Goal: Information Seeking & Learning: Find specific fact

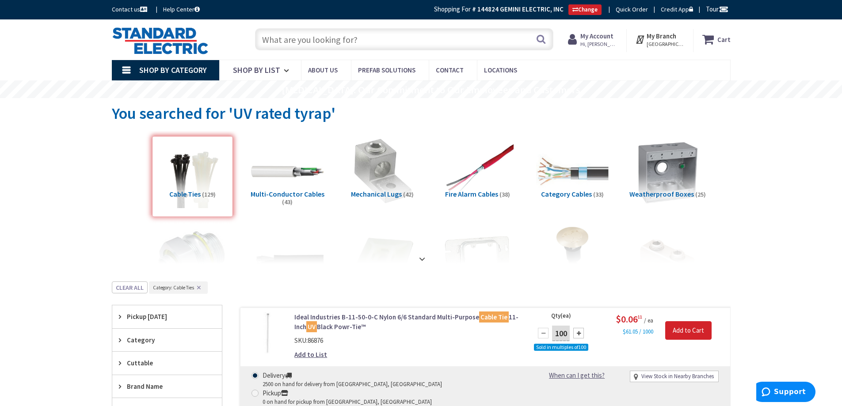
click at [315, 37] on input "text" at bounding box center [404, 39] width 298 height 22
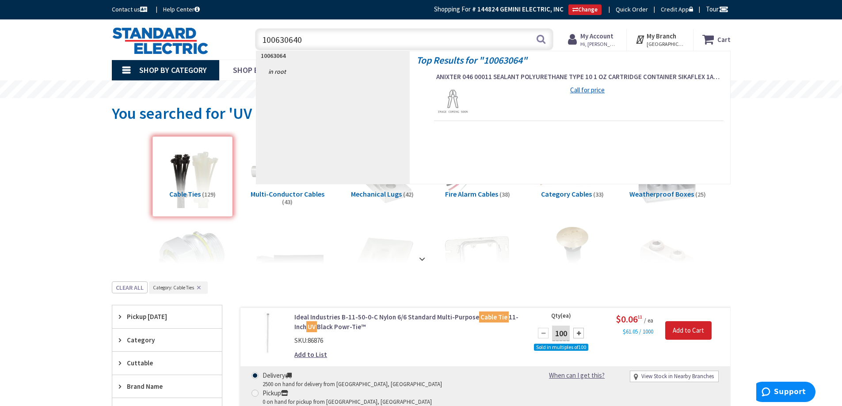
type input "1006306403"
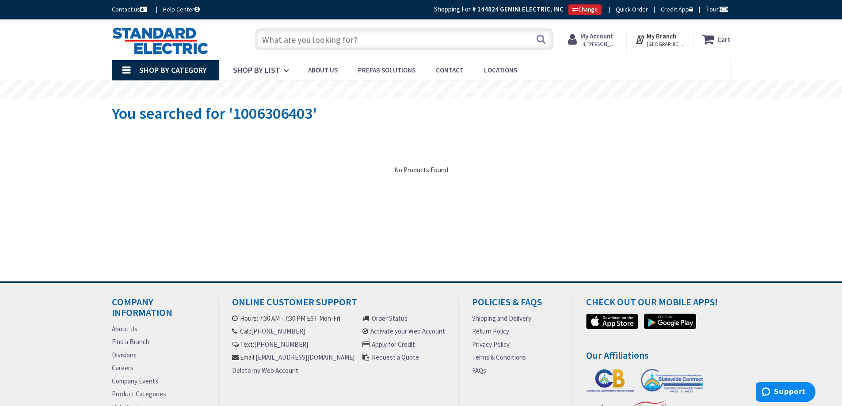
click at [322, 41] on input "text" at bounding box center [404, 39] width 298 height 22
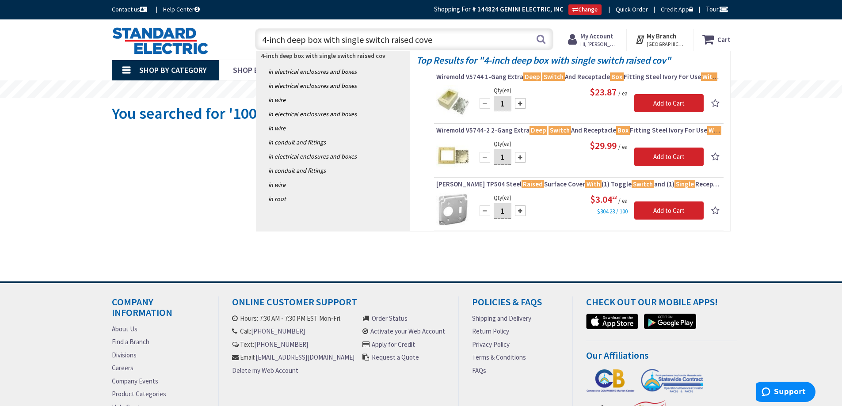
type input "4-inch deep box with single switch raised cover"
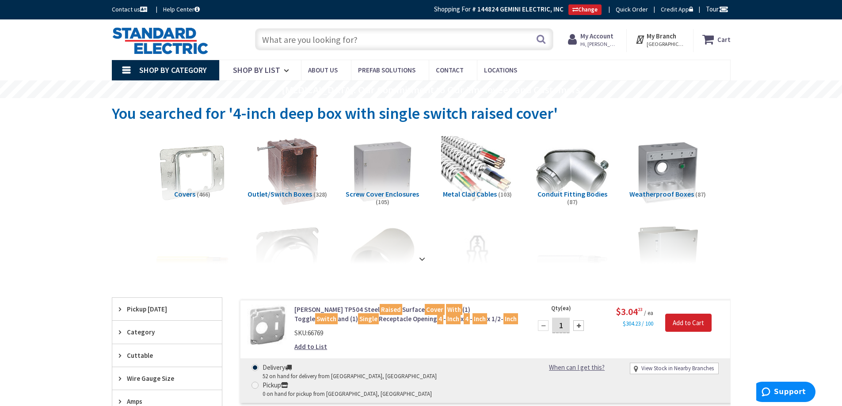
click at [313, 39] on input "text" at bounding box center [404, 39] width 298 height 22
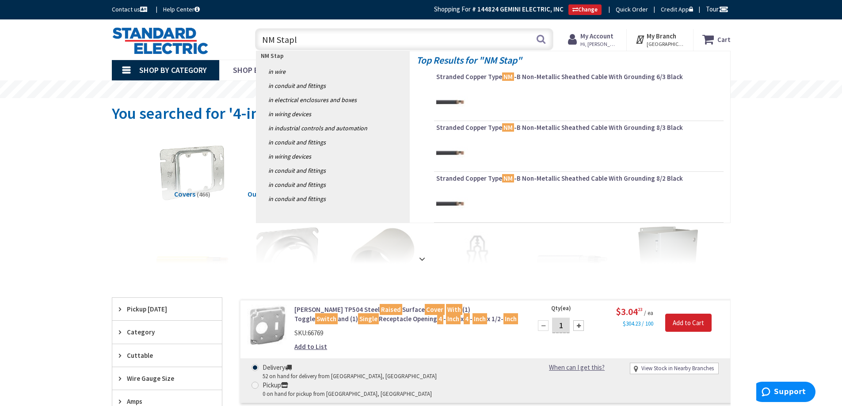
type input "NM Staple"
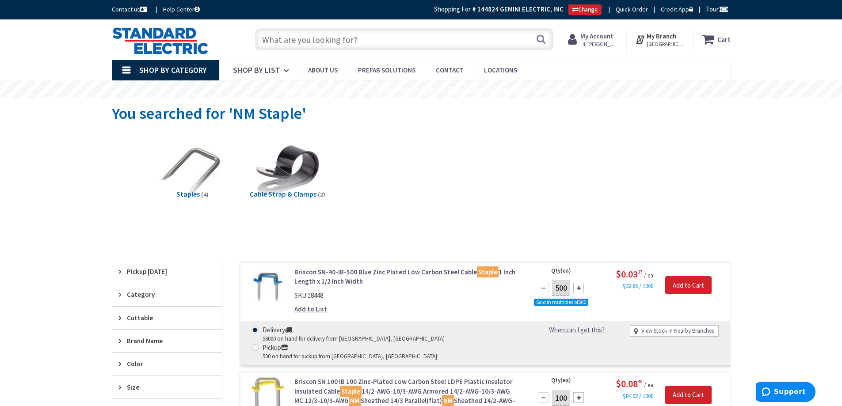
click at [305, 38] on input "text" at bounding box center [404, 39] width 298 height 22
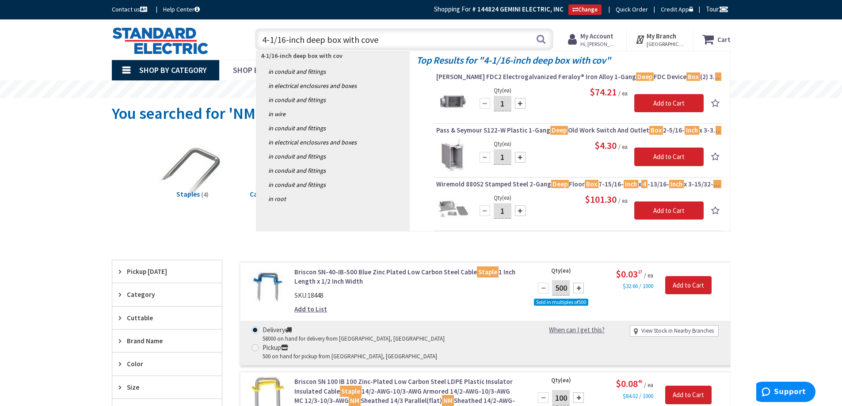
type input "4-1/16-inch deep box with cover"
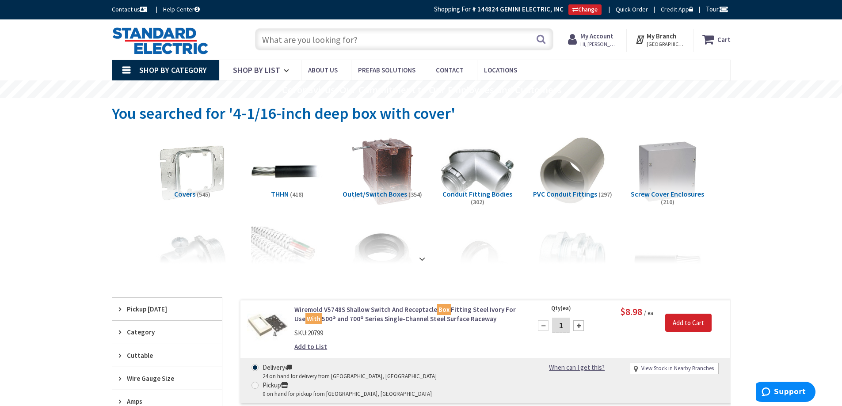
click at [336, 40] on input "text" at bounding box center [404, 39] width 298 height 22
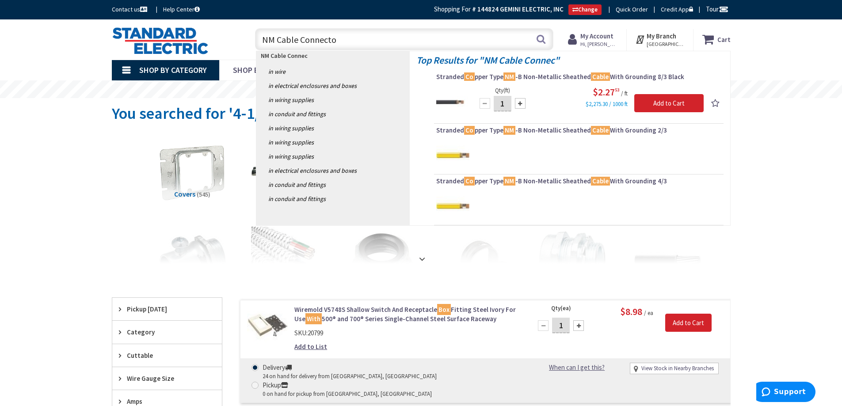
type input "NM Cable Connector"
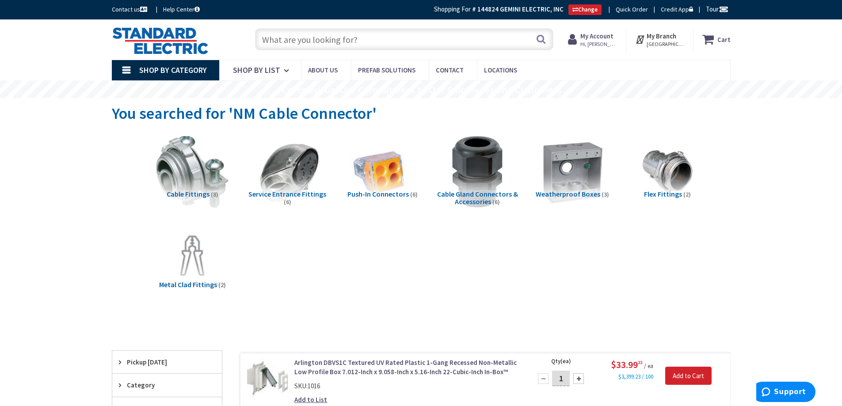
click at [323, 44] on input "text" at bounding box center [404, 39] width 298 height 22
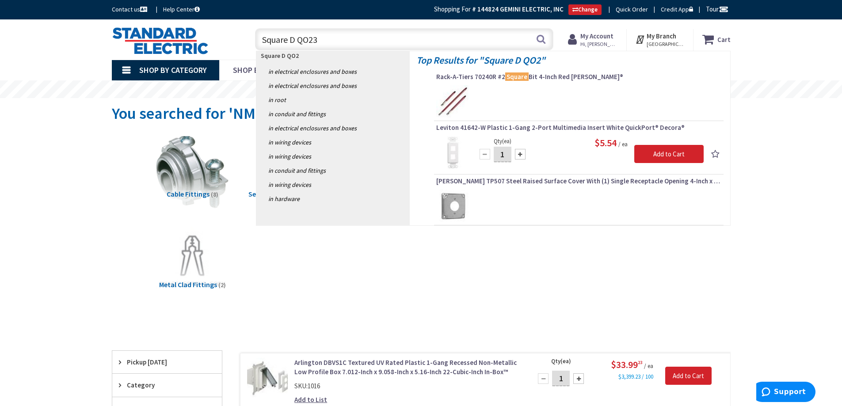
type input "Square D QO230"
